Goal: Task Accomplishment & Management: Manage account settings

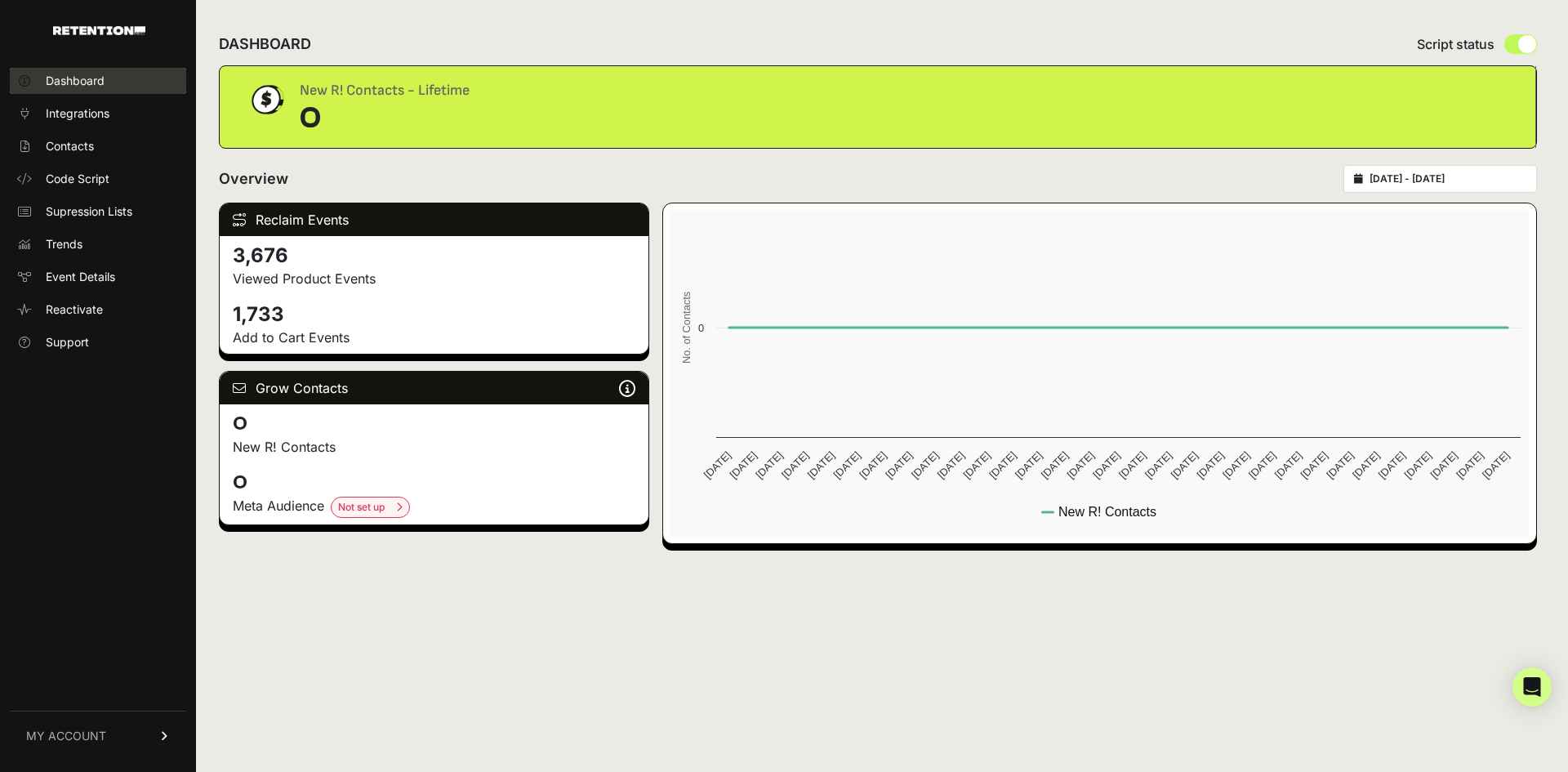
click at [91, 83] on span "Dashboard" at bounding box center [75, 80] width 59 height 16
click at [88, 105] on link "Integrations" at bounding box center [98, 113] width 176 height 26
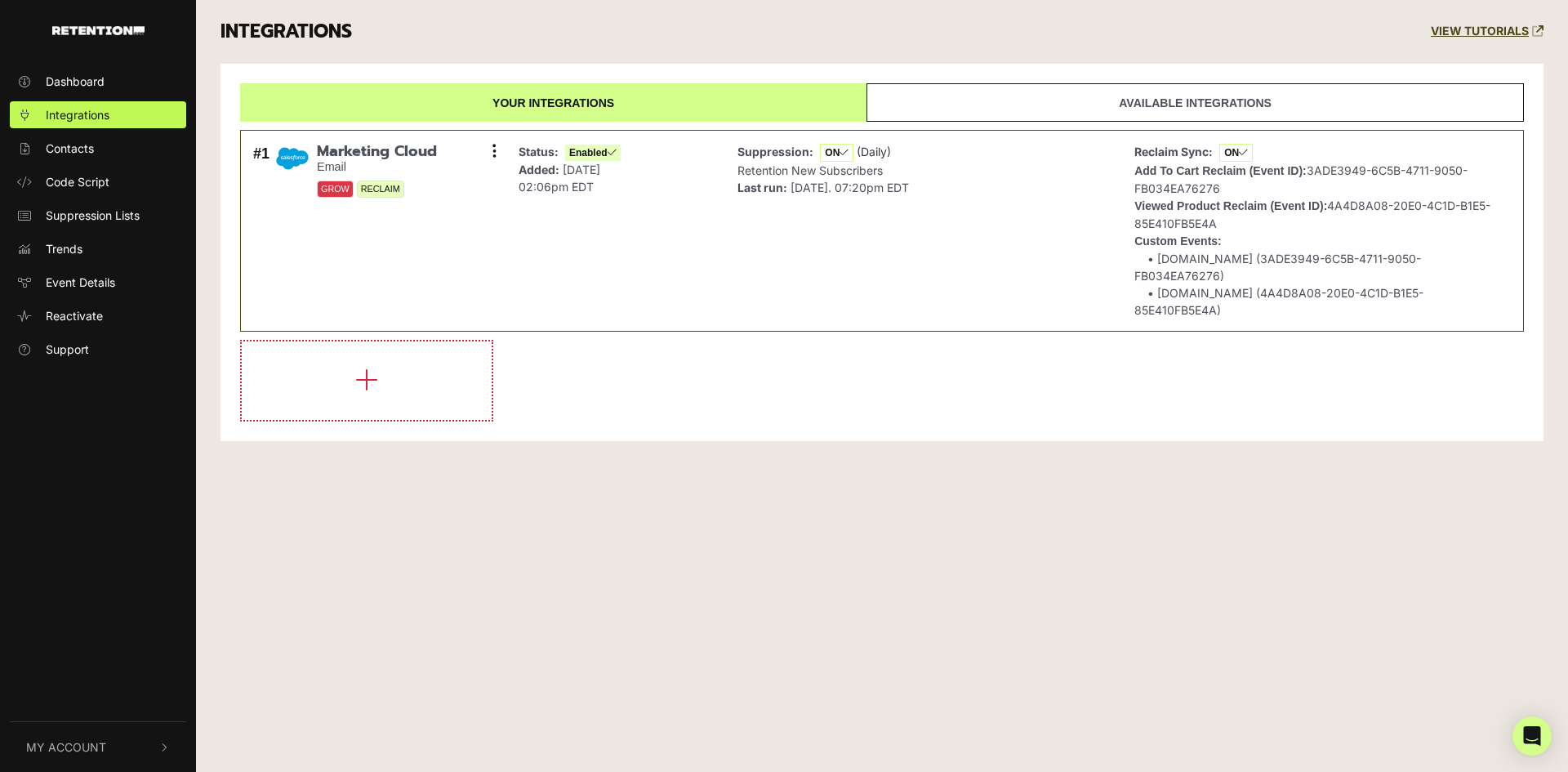
click at [1096, 104] on link "Available integrations" at bounding box center [1195, 102] width 657 height 39
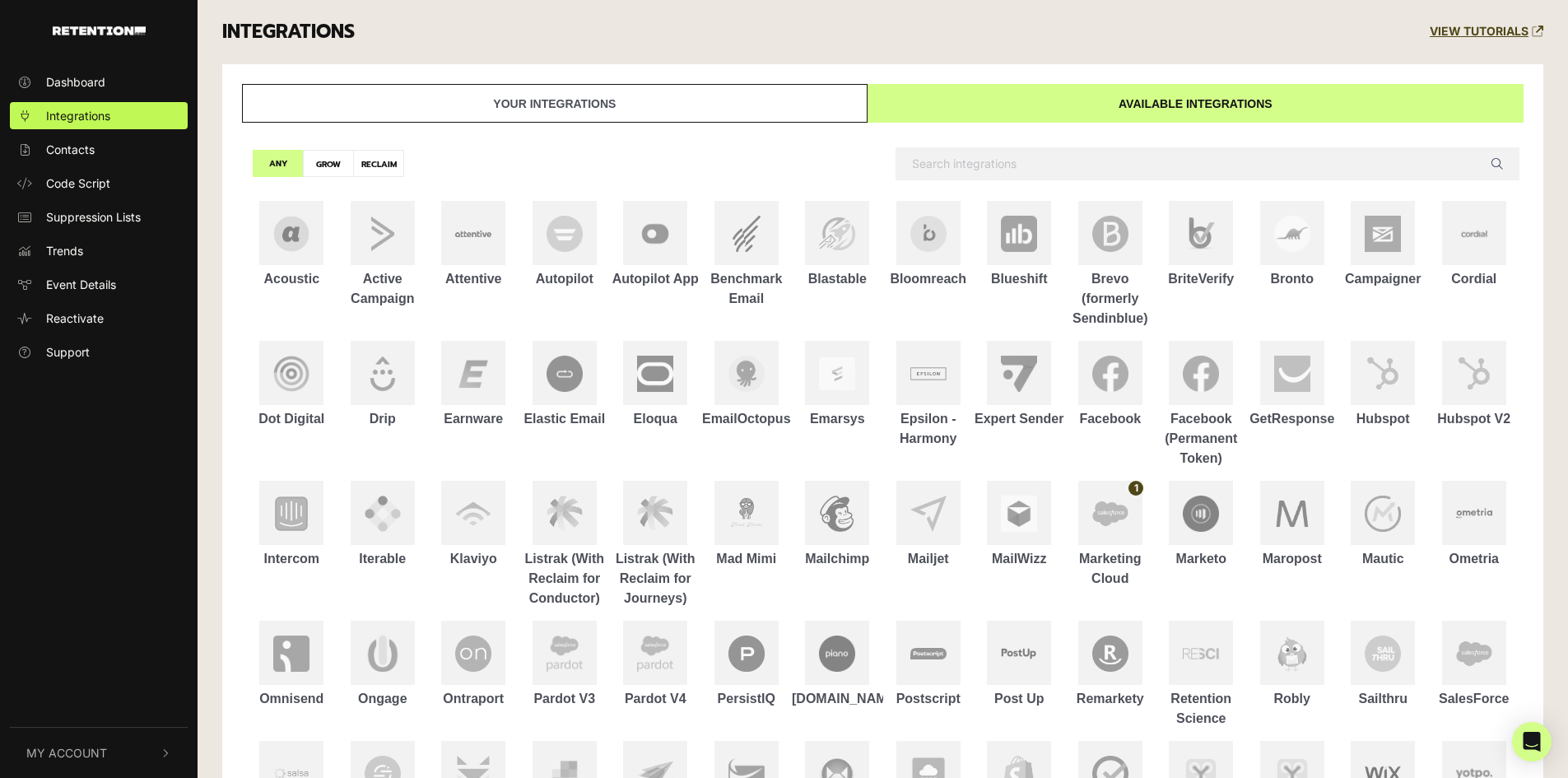
click at [324, 159] on label "GROW" at bounding box center [329, 163] width 51 height 27
radio input "true"
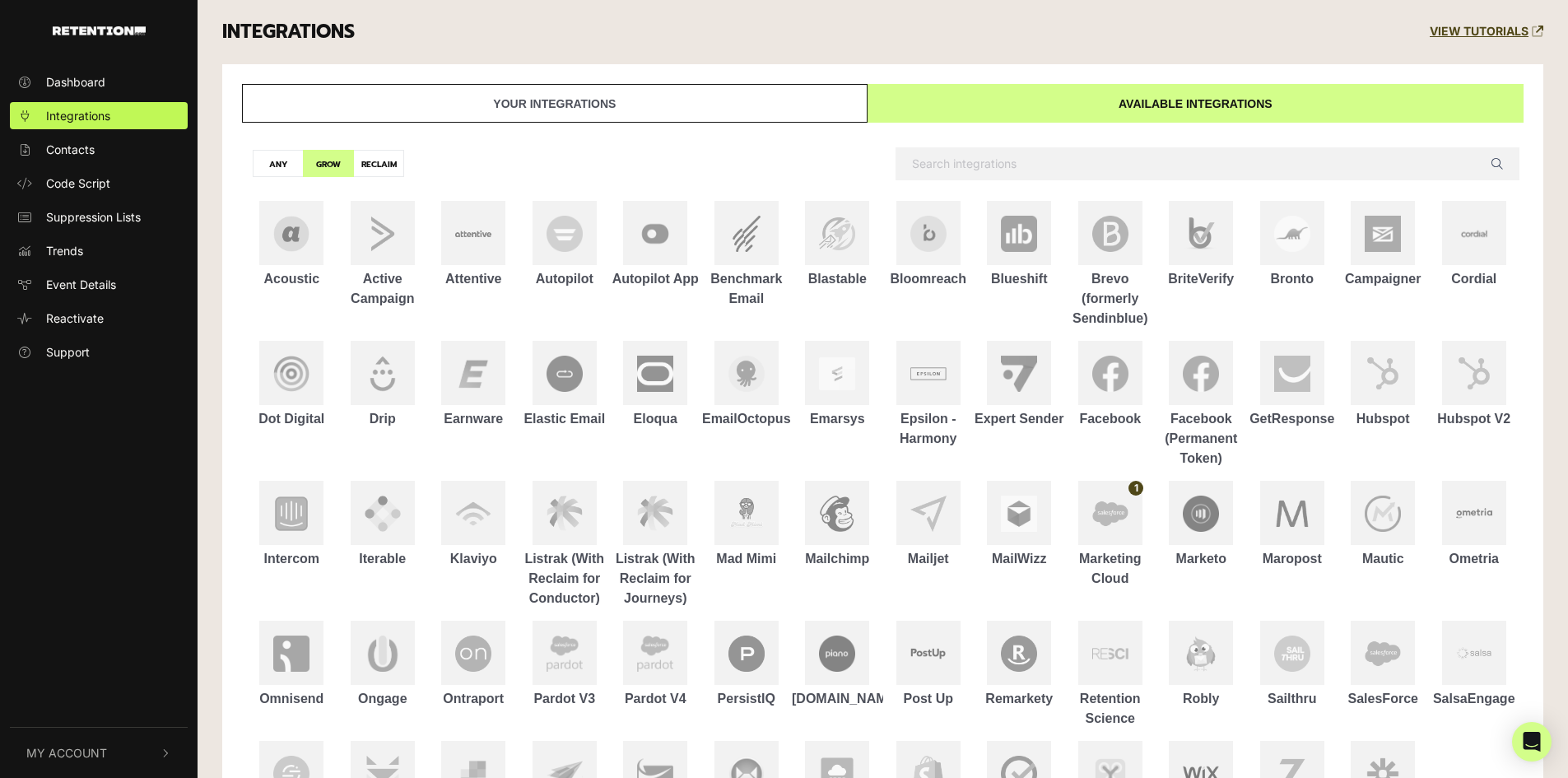
click at [594, 94] on link "Your integrations" at bounding box center [554, 103] width 625 height 39
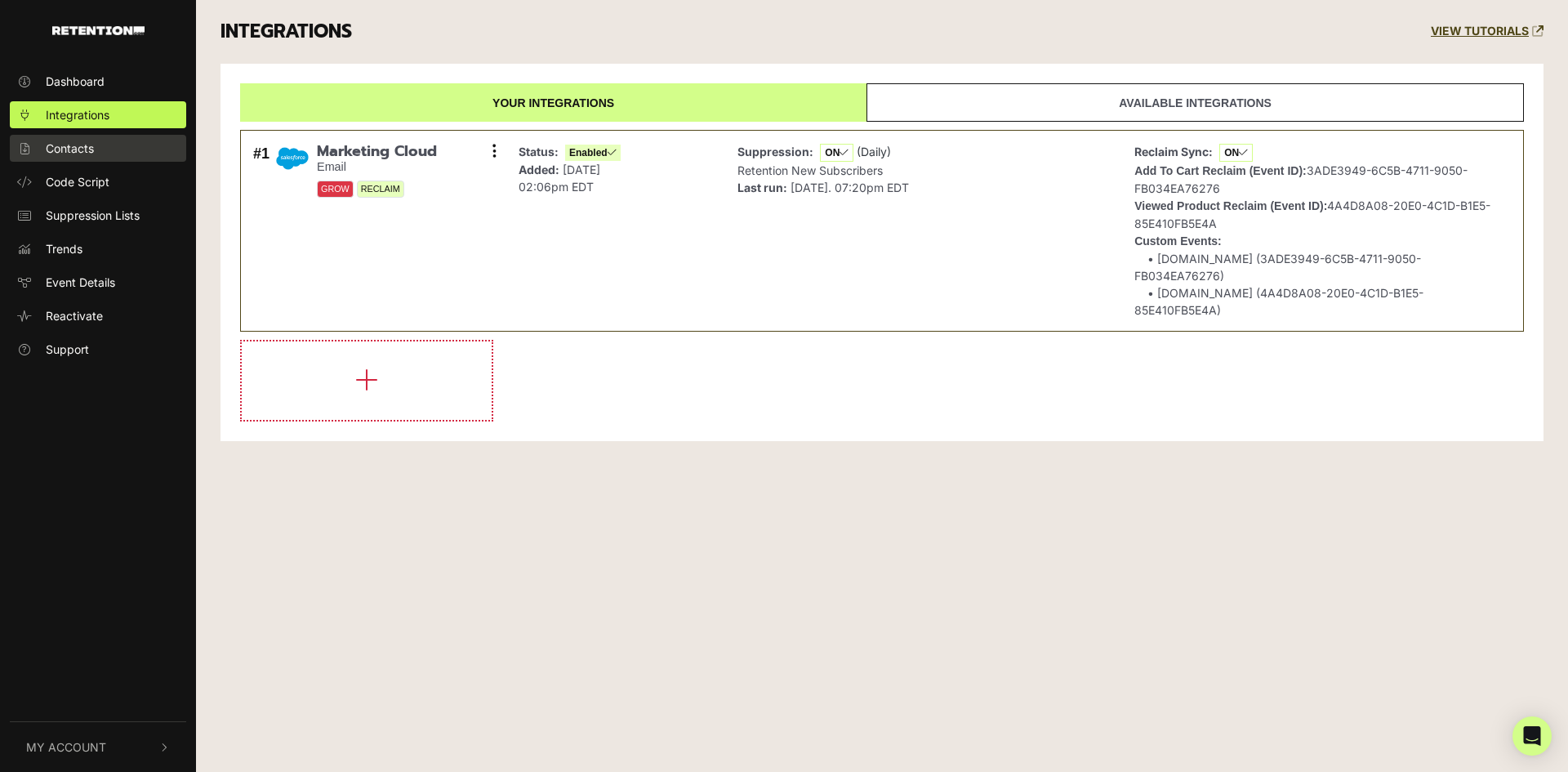
click at [96, 147] on link "Contacts" at bounding box center [98, 148] width 176 height 27
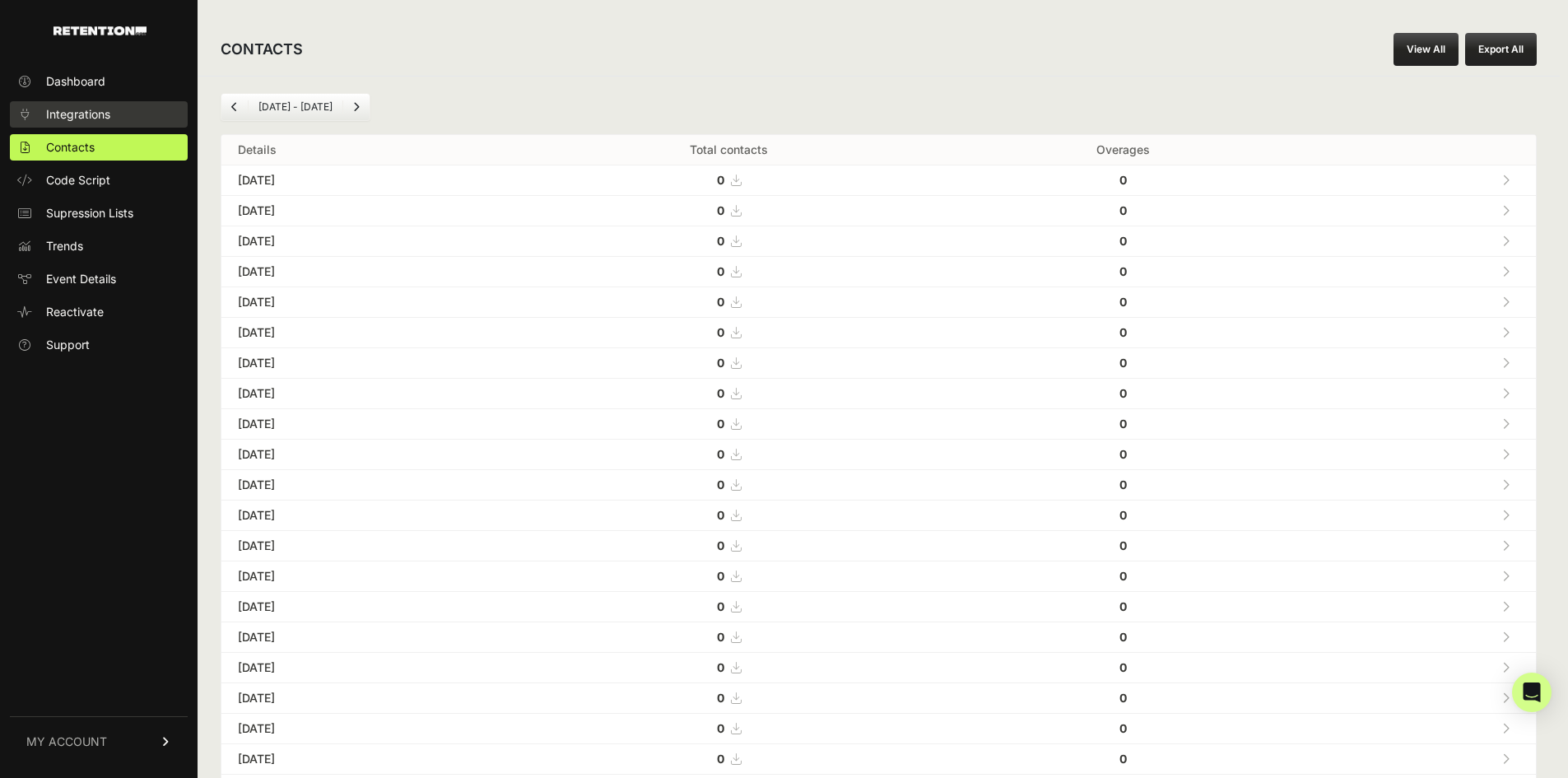
click at [101, 121] on span "Integrations" at bounding box center [79, 114] width 64 height 16
